Goal: Navigation & Orientation: Find specific page/section

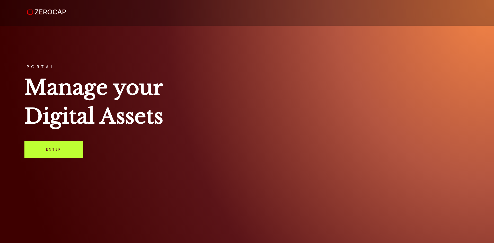
click at [56, 155] on link "Enter" at bounding box center [53, 149] width 59 height 17
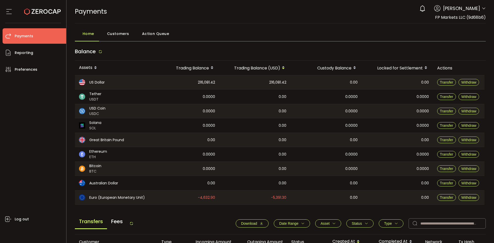
scroll to position [172, 0]
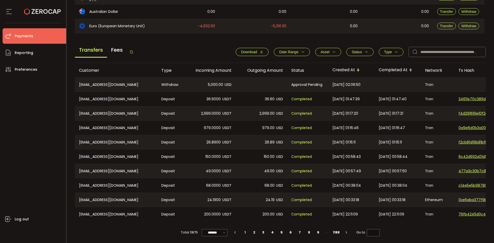
click at [132, 53] on icon at bounding box center [131, 52] width 4 height 4
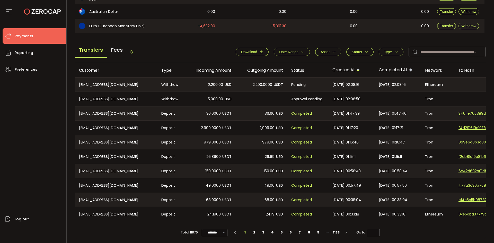
click at [132, 50] on icon at bounding box center [131, 52] width 4 height 4
